Goal: Navigation & Orientation: Find specific page/section

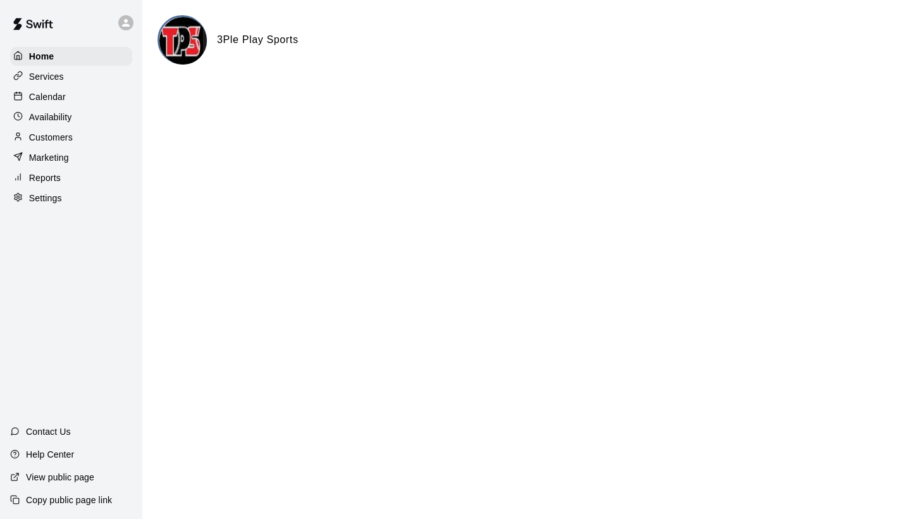
click at [70, 501] on p "Copy public page link" at bounding box center [69, 500] width 86 height 13
click at [66, 136] on p "Customers" at bounding box center [51, 137] width 44 height 13
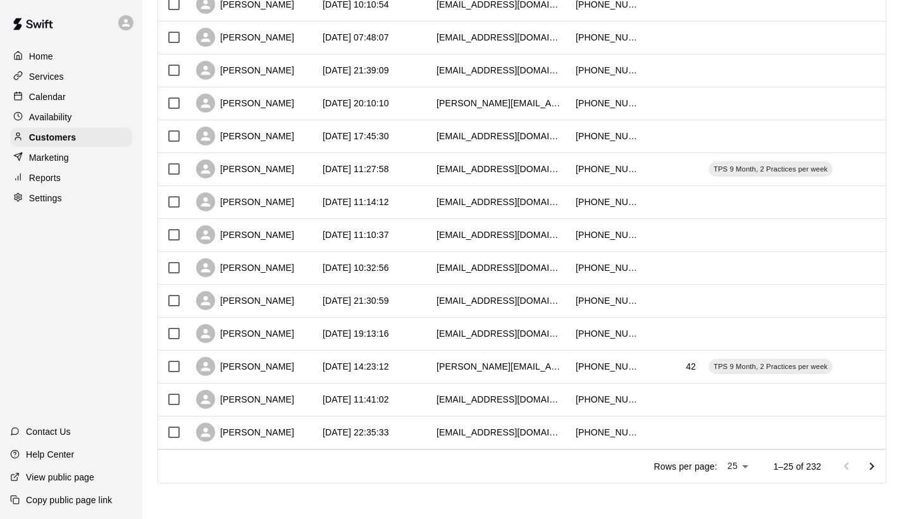
scroll to position [573, 0]
click at [872, 468] on icon "Go to next page" at bounding box center [872, 467] width 4 height 8
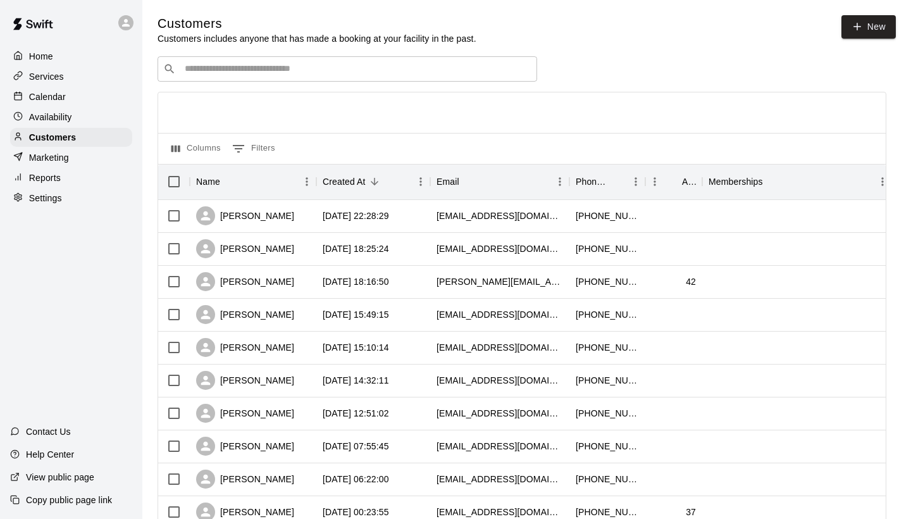
scroll to position [0, 0]
click at [60, 75] on p "Services" at bounding box center [46, 76] width 35 height 13
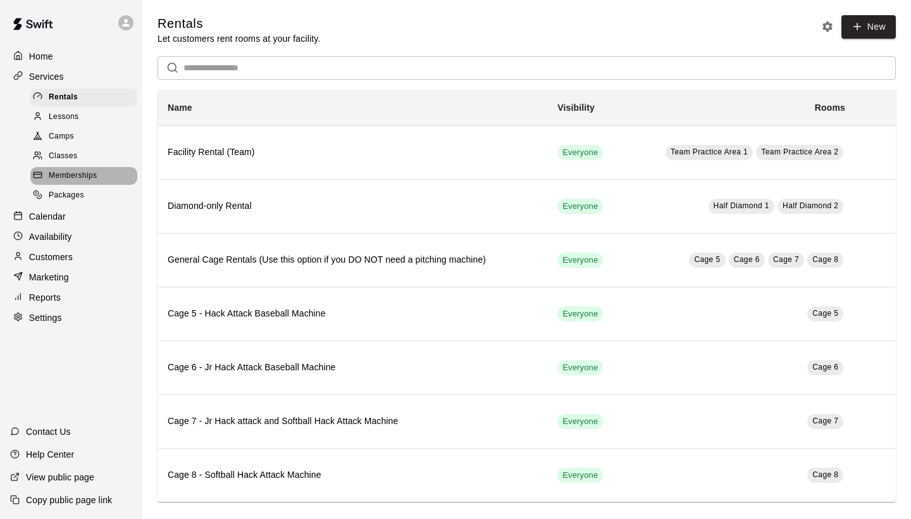
click at [61, 170] on span "Memberships" at bounding box center [73, 176] width 48 height 13
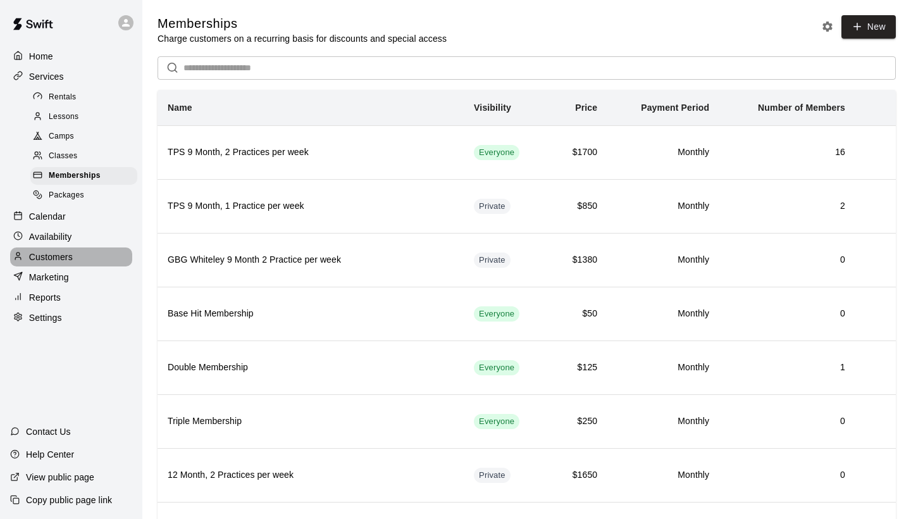
click at [62, 252] on p "Customers" at bounding box center [51, 257] width 44 height 13
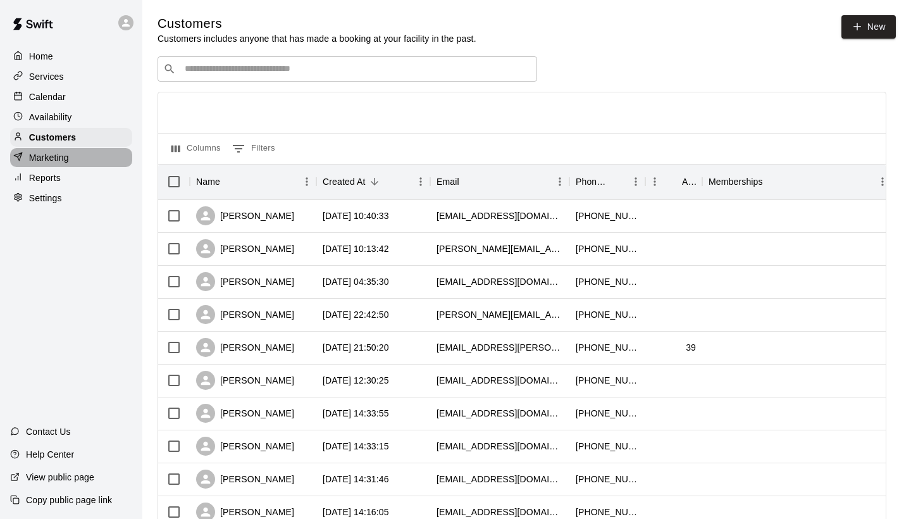
click at [56, 159] on p "Marketing" at bounding box center [49, 157] width 40 height 13
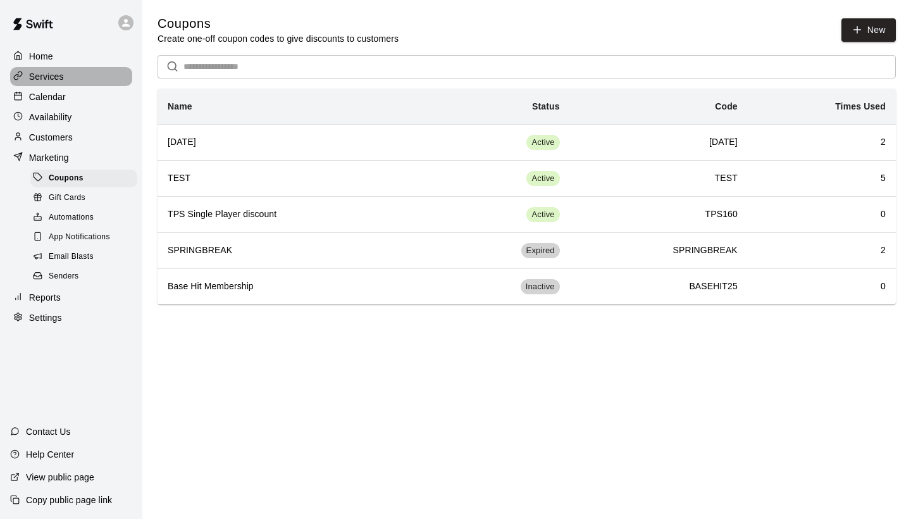
click at [60, 71] on p "Services" at bounding box center [46, 76] width 35 height 13
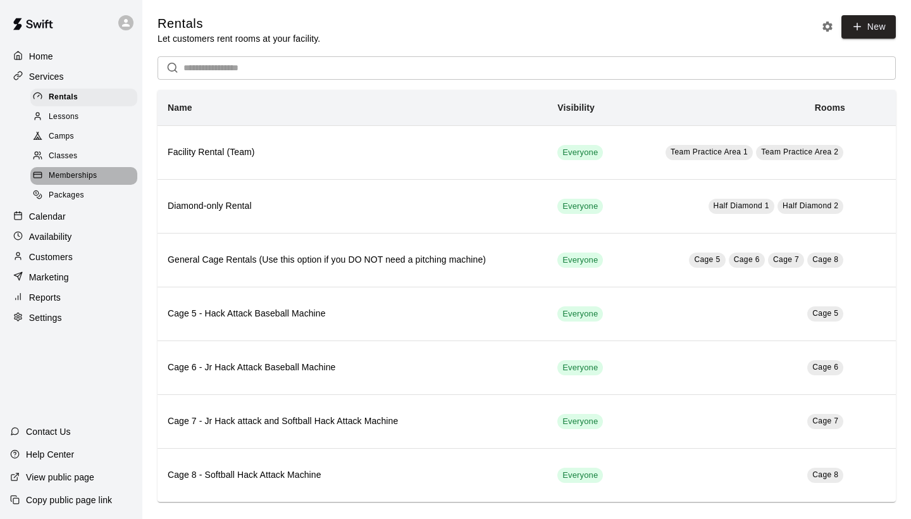
click at [95, 171] on span "Memberships" at bounding box center [73, 176] width 48 height 13
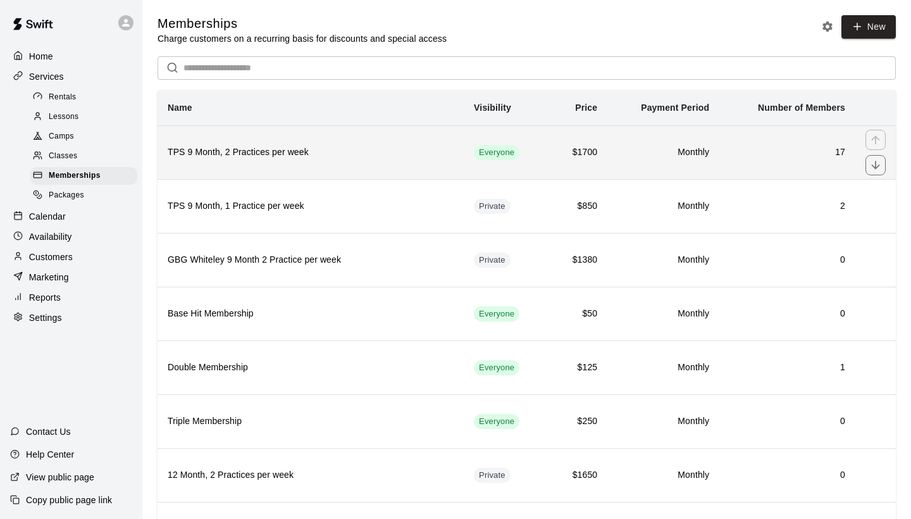
click at [401, 153] on h6 "TPS 9 Month, 2 Practices per week" at bounding box center [311, 153] width 286 height 14
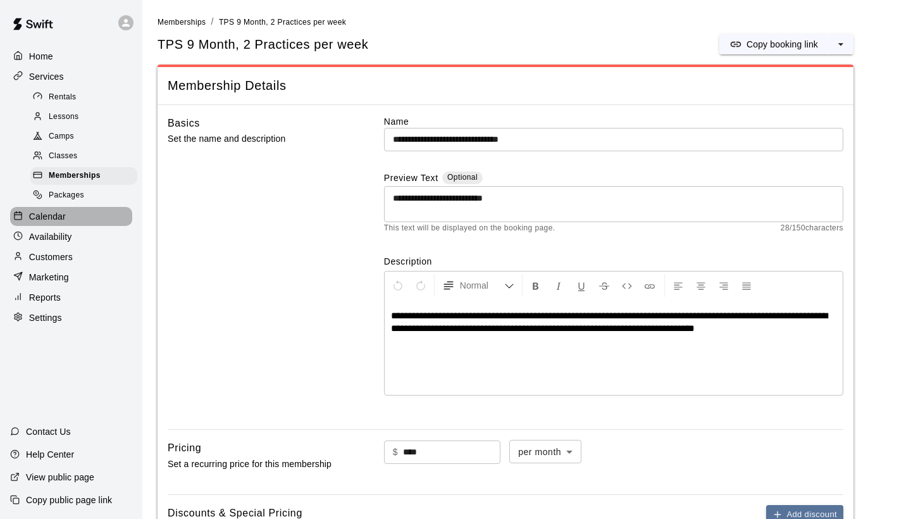
click at [55, 217] on p "Calendar" at bounding box center [47, 216] width 37 height 13
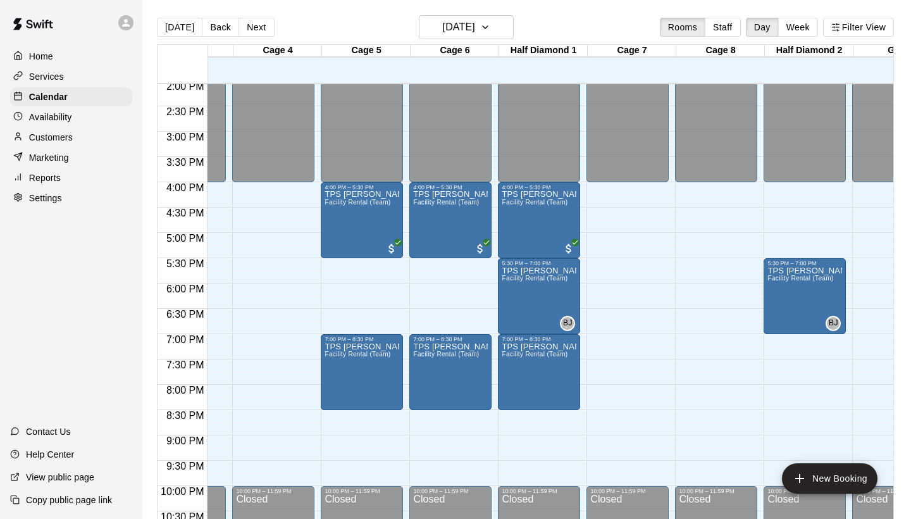
scroll to position [710, 240]
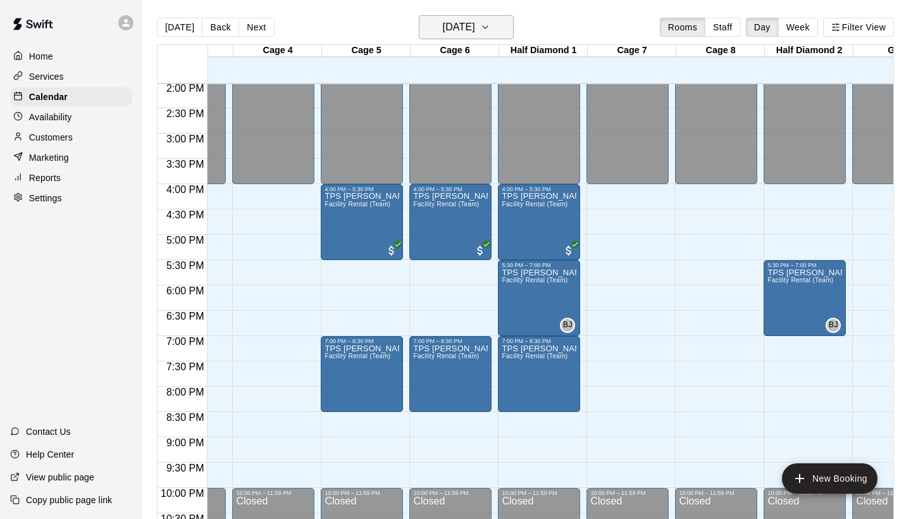
click at [490, 25] on icon "button" at bounding box center [485, 27] width 10 height 15
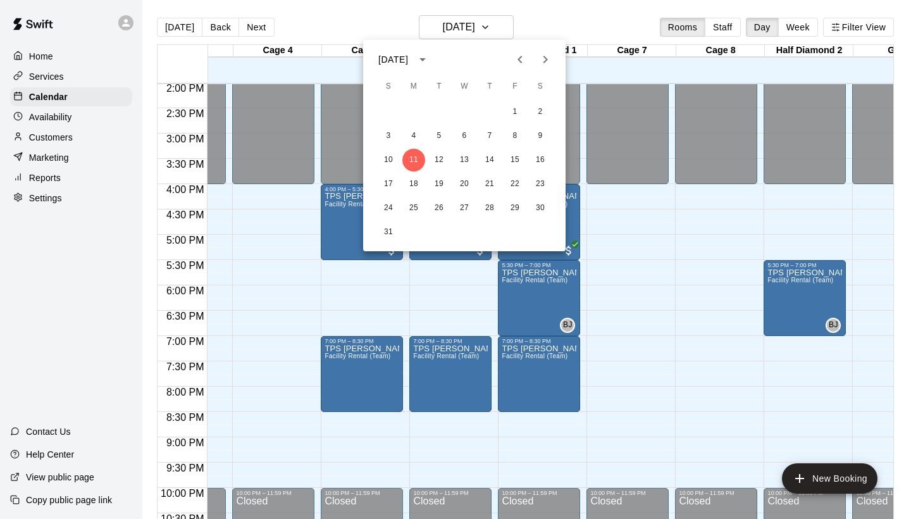
click at [561, 27] on div at bounding box center [455, 259] width 911 height 519
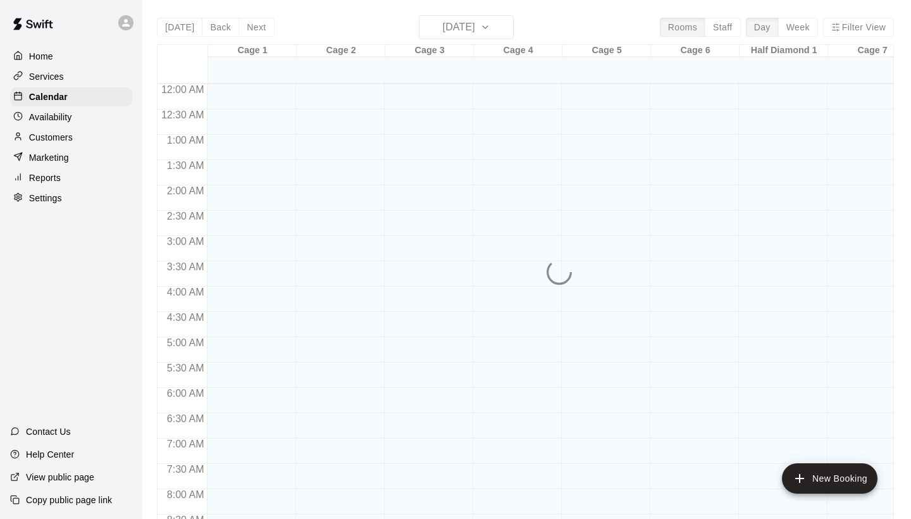
scroll to position [665, 0]
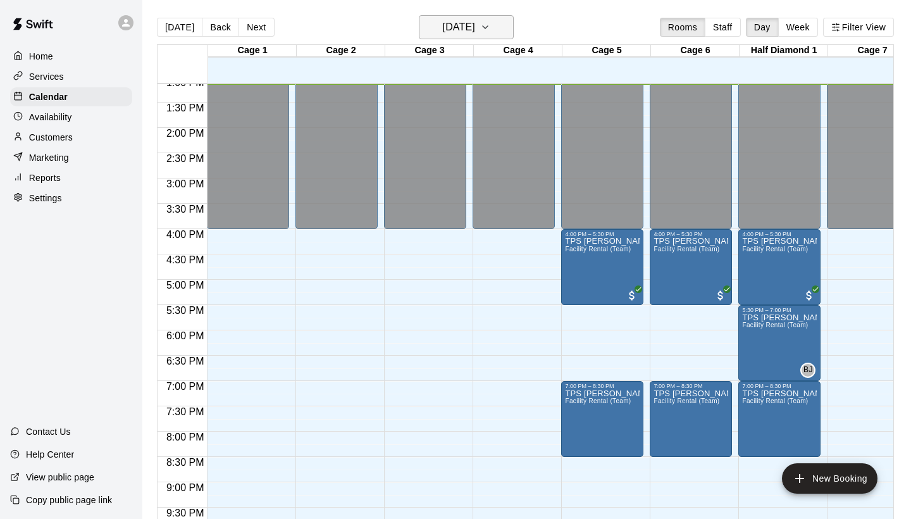
click at [490, 31] on icon "button" at bounding box center [485, 27] width 10 height 15
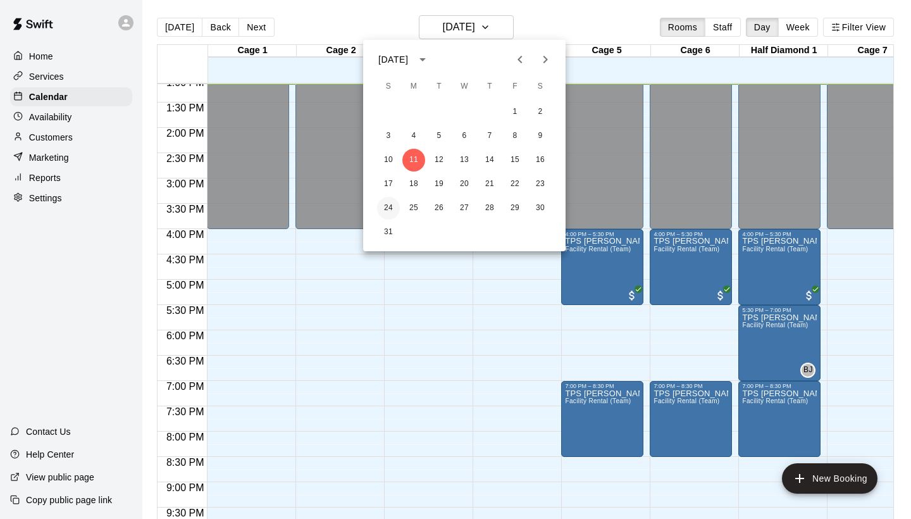
click at [385, 206] on button "24" at bounding box center [388, 208] width 23 height 23
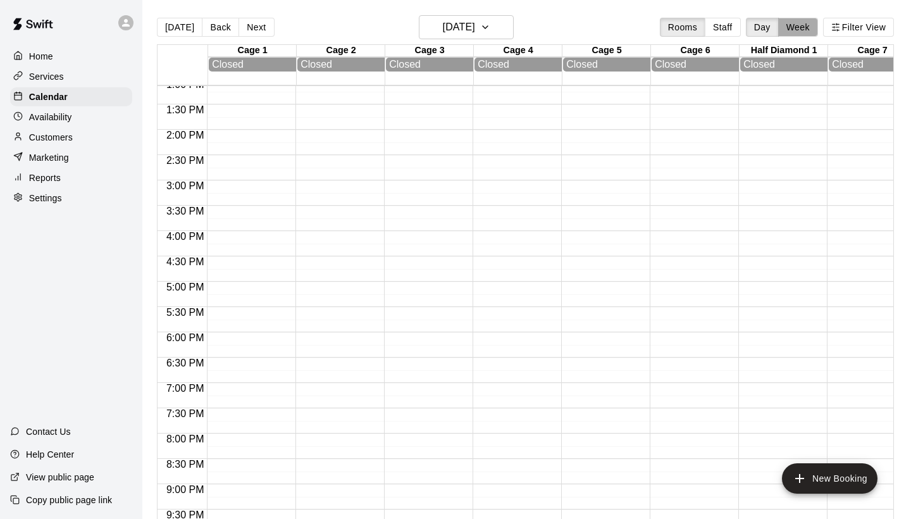
click at [799, 27] on button "Week" at bounding box center [798, 27] width 40 height 19
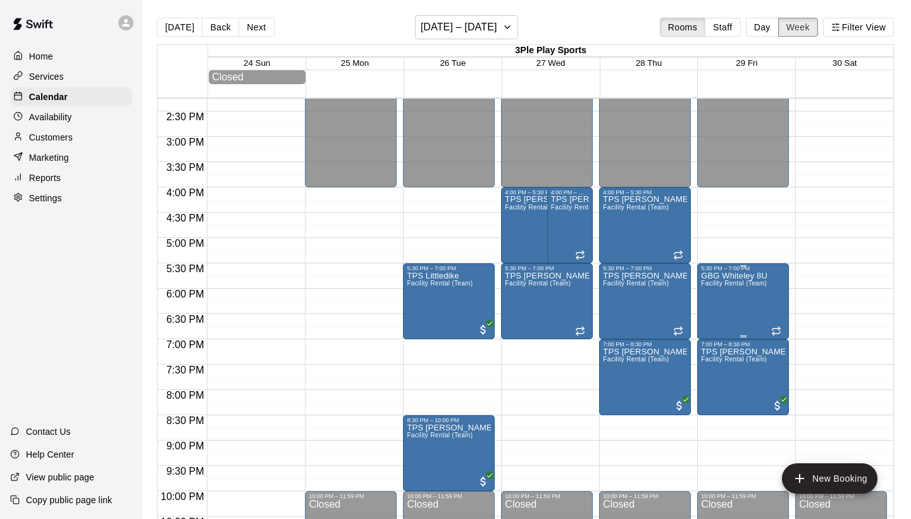
scroll to position [722, 0]
click at [504, 25] on icon "button" at bounding box center [507, 27] width 10 height 15
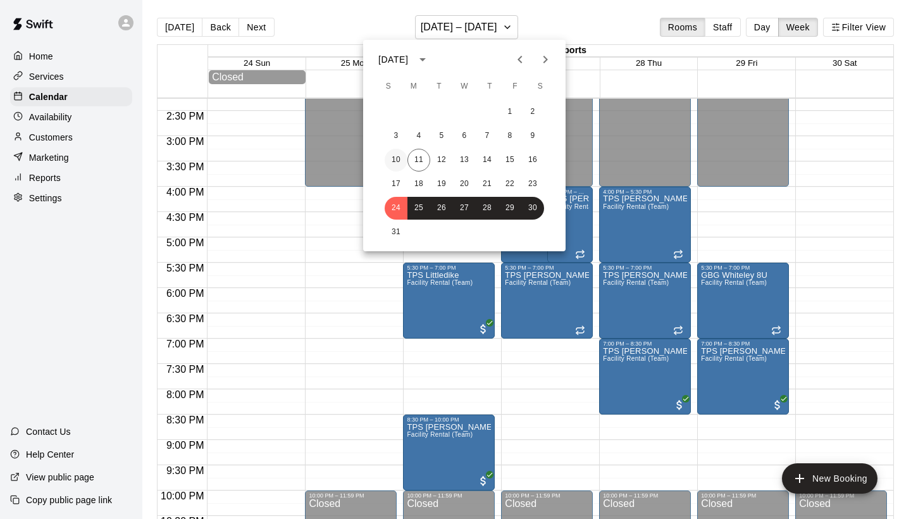
click at [398, 158] on button "10" at bounding box center [396, 160] width 23 height 23
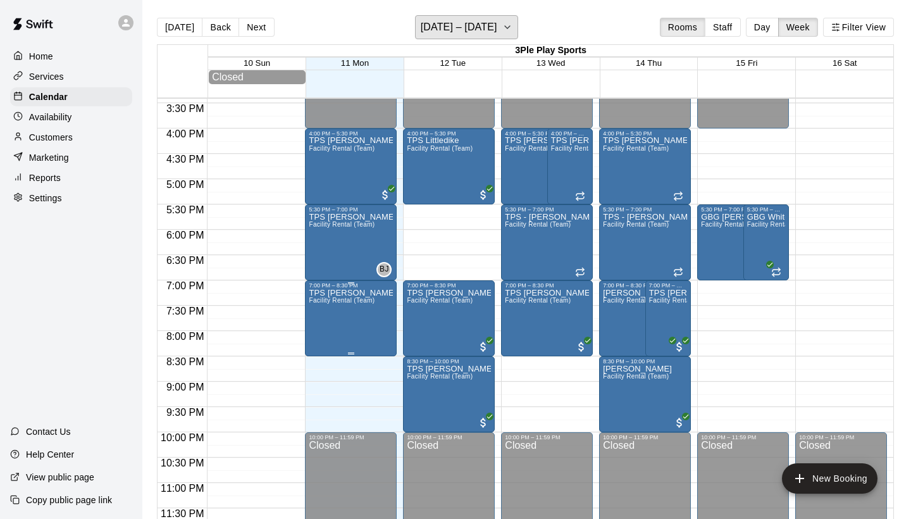
scroll to position [781, 0]
